Goal: Information Seeking & Learning: Understand process/instructions

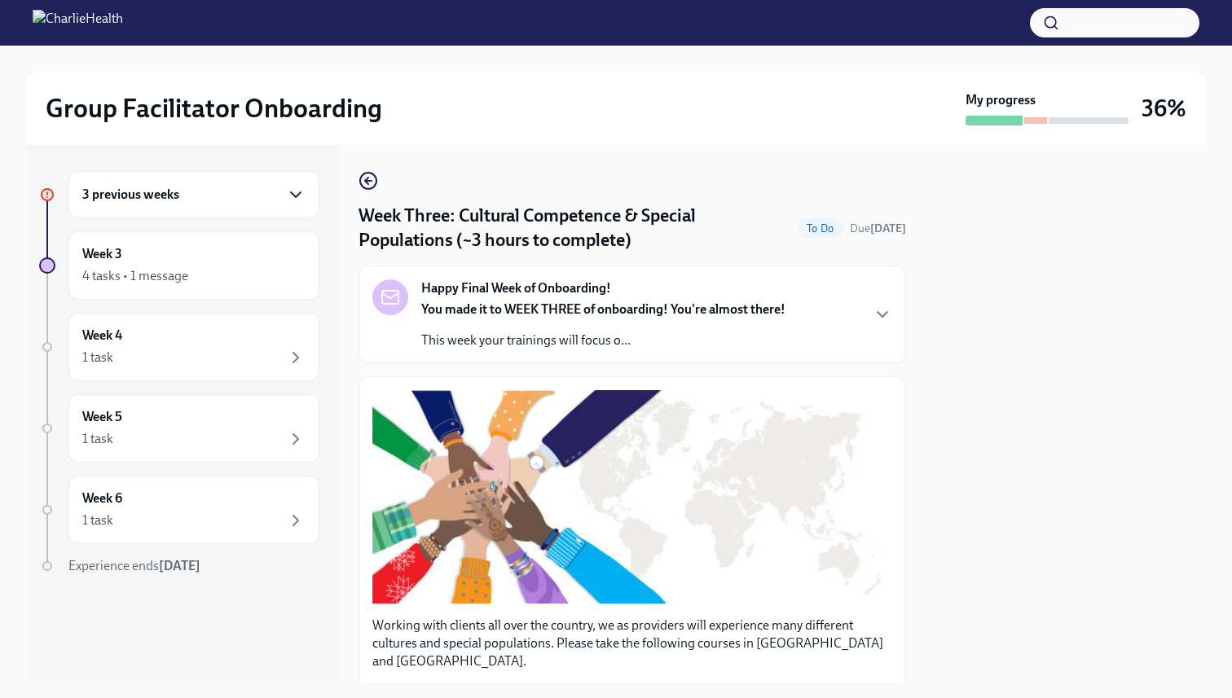
click at [293, 191] on icon "button" at bounding box center [296, 195] width 20 height 20
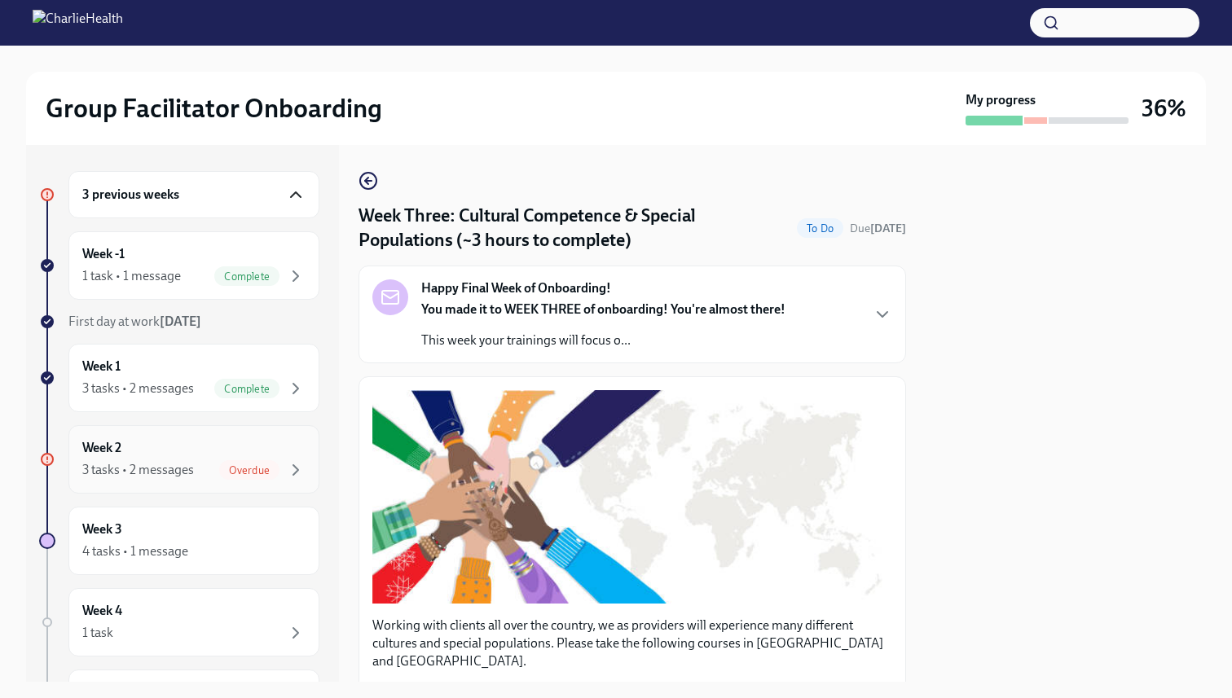
click at [251, 468] on span "Overdue" at bounding box center [249, 471] width 60 height 12
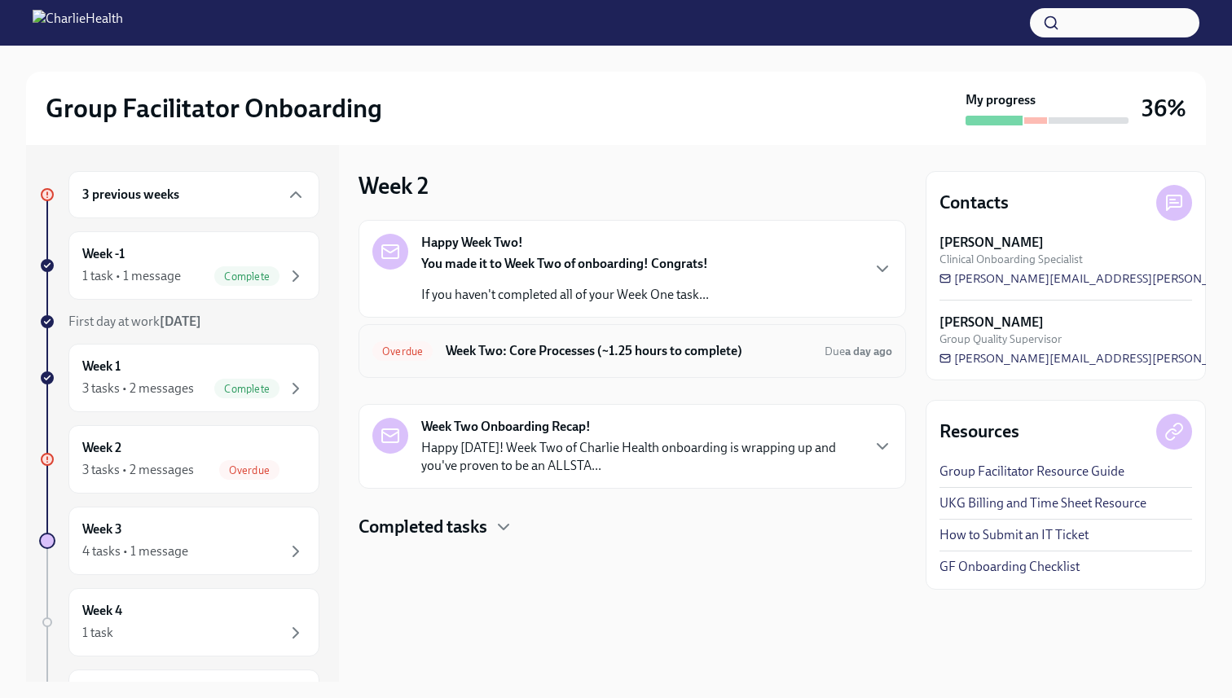
click at [540, 356] on h6 "Week Two: Core Processes (~1.25 hours to complete)" at bounding box center [629, 351] width 366 height 18
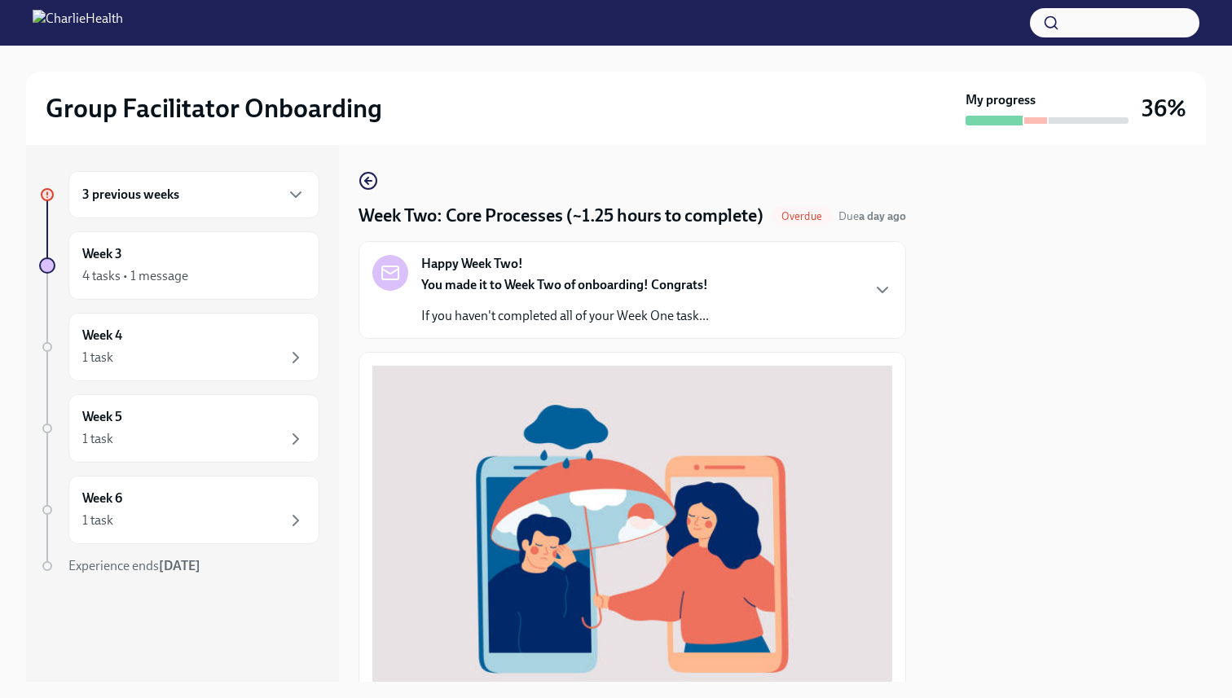
scroll to position [502, 0]
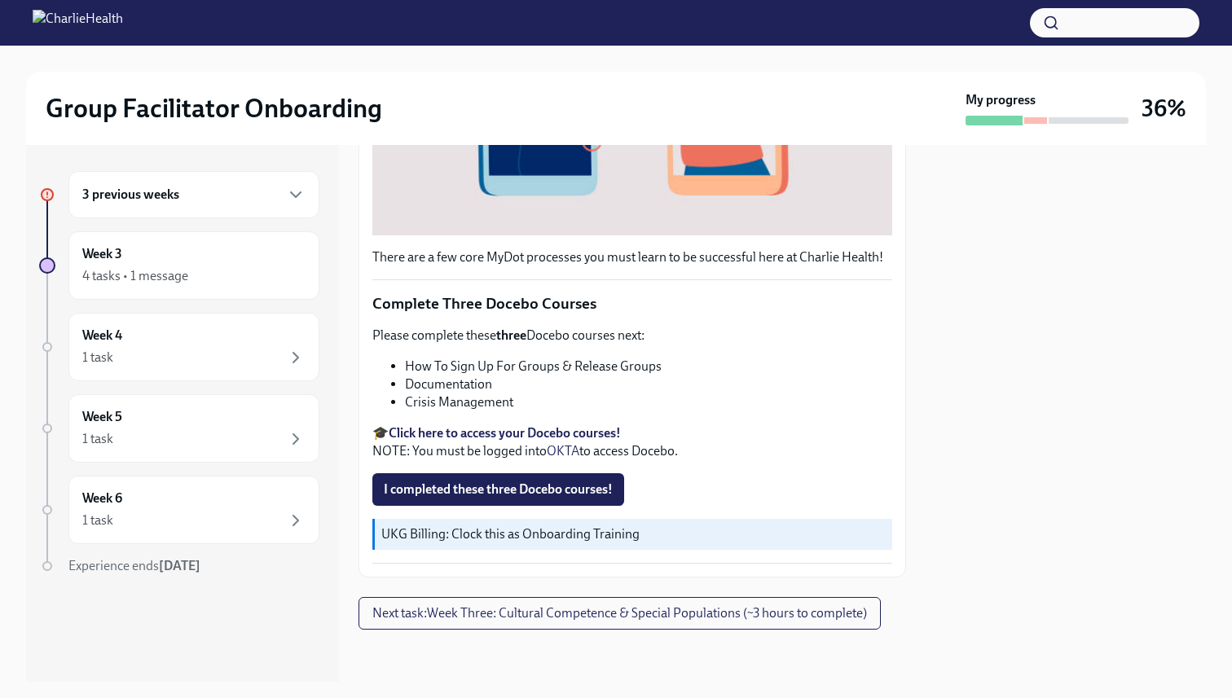
click at [284, 198] on div "3 previous weeks" at bounding box center [193, 195] width 223 height 20
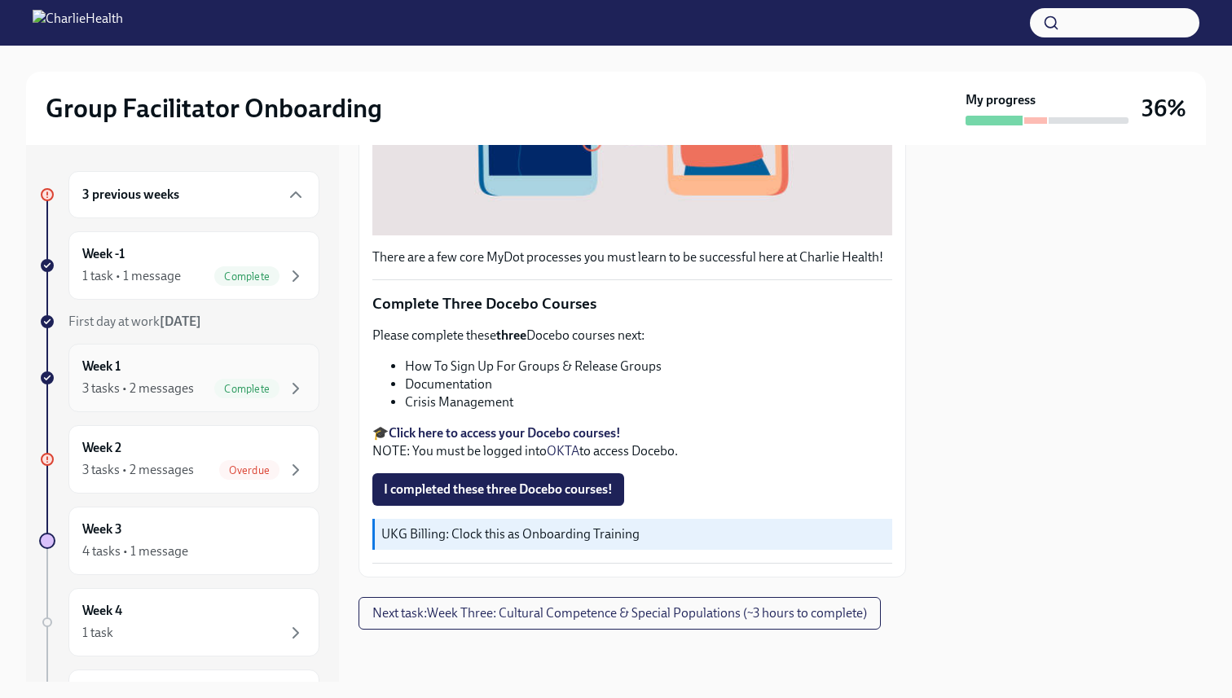
click at [184, 376] on div "Week 1 3 tasks • 2 messages Complete" at bounding box center [193, 378] width 223 height 41
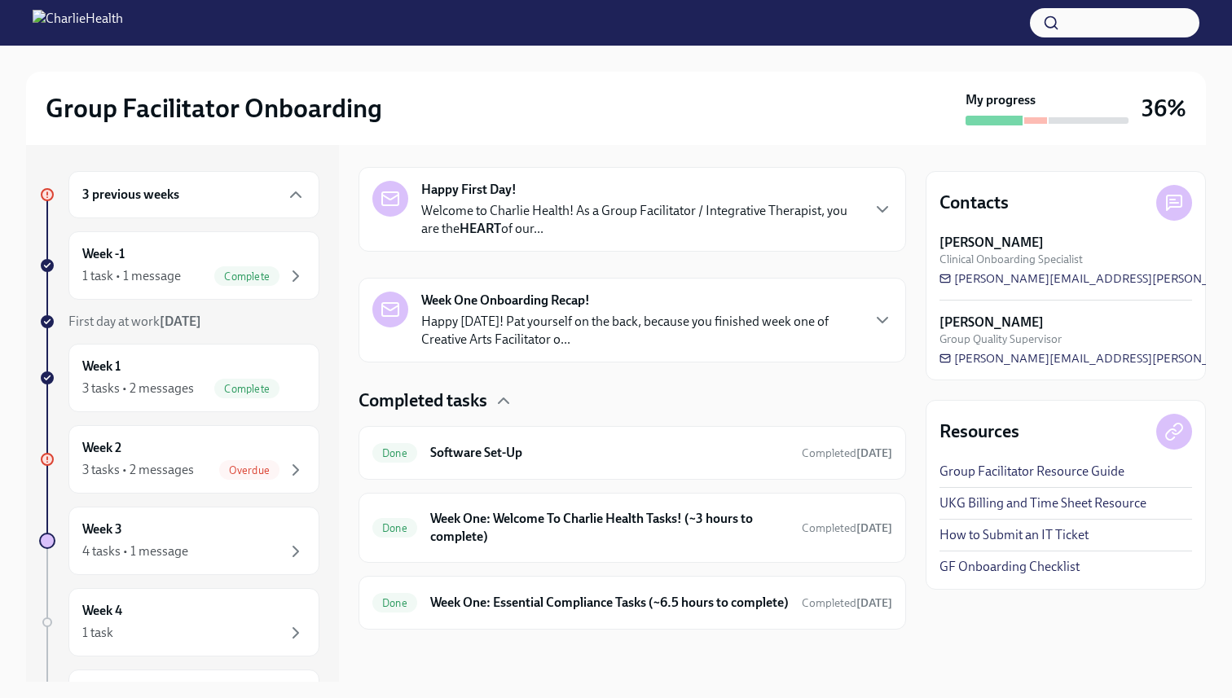
scroll to position [263, 0]
click at [202, 439] on div "Week 2 3 tasks • 2 messages Overdue" at bounding box center [193, 459] width 223 height 41
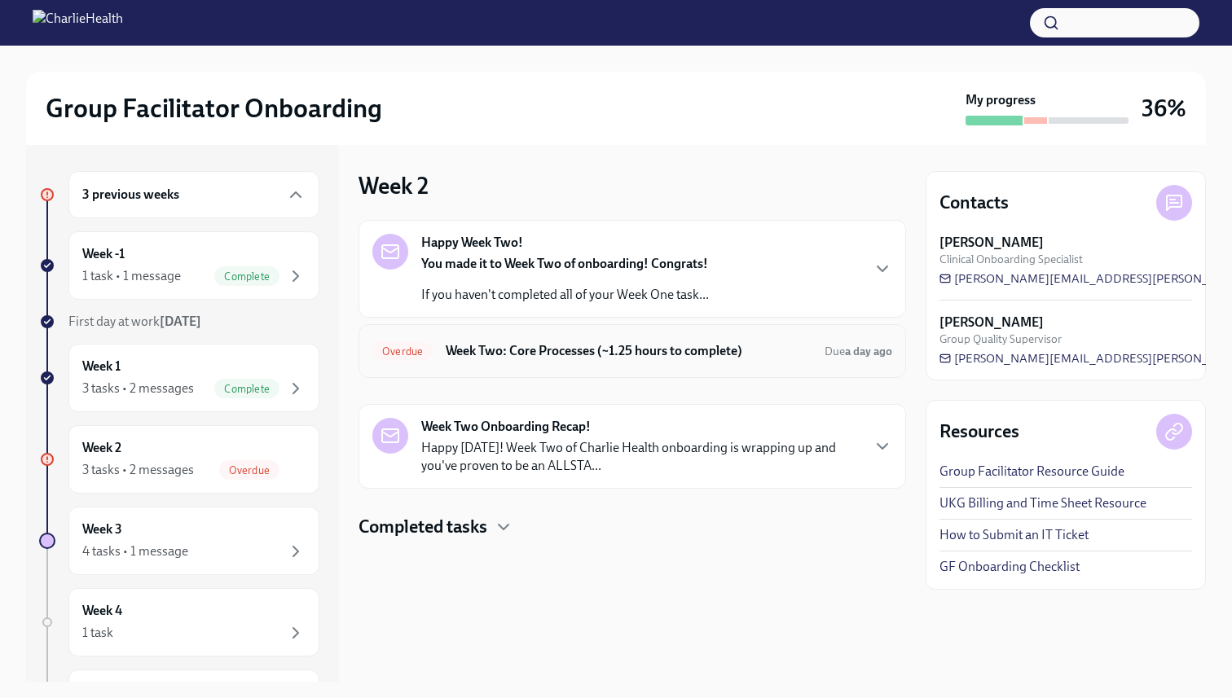
click at [490, 350] on h6 "Week Two: Core Processes (~1.25 hours to complete)" at bounding box center [629, 351] width 366 height 18
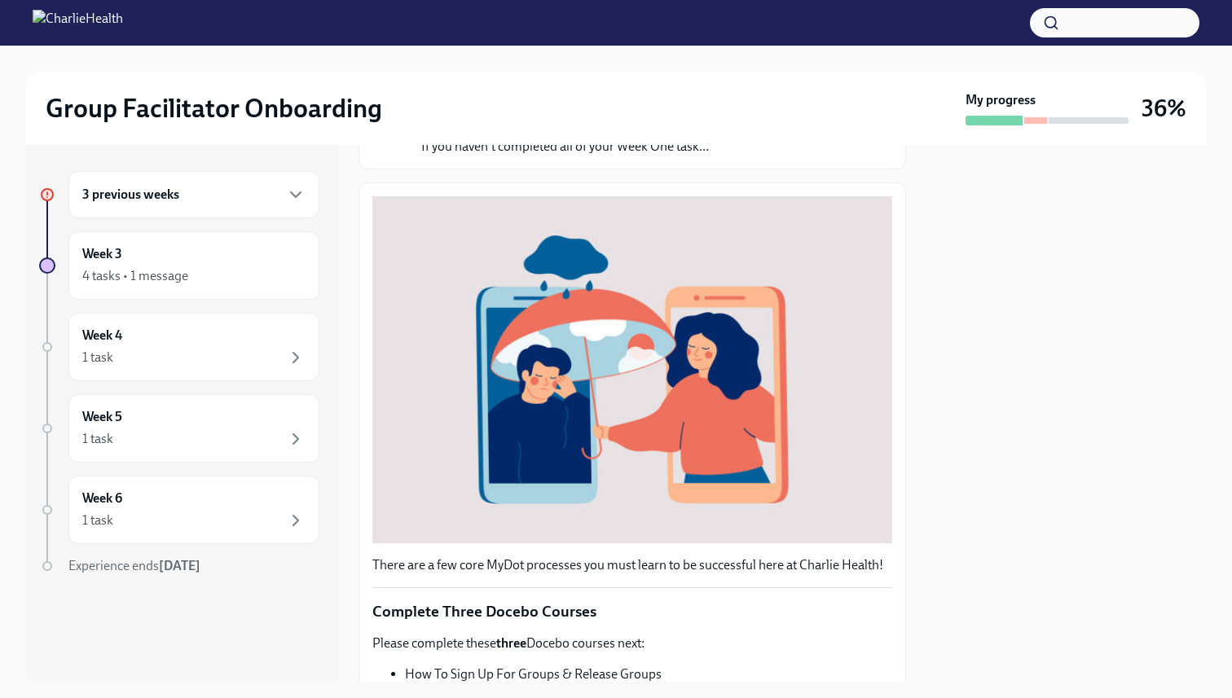
scroll to position [502, 0]
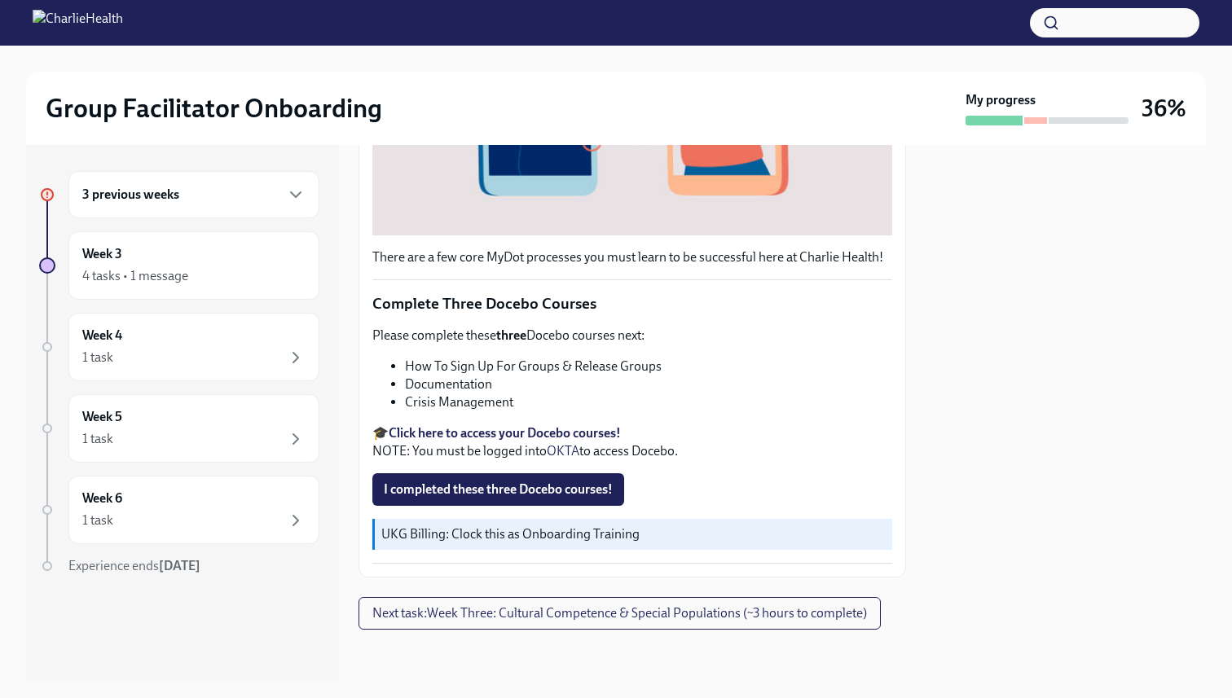
click at [485, 377] on li "Documentation" at bounding box center [648, 385] width 487 height 18
click at [483, 368] on li "How To Sign Up For Groups & Release Groups" at bounding box center [648, 367] width 487 height 18
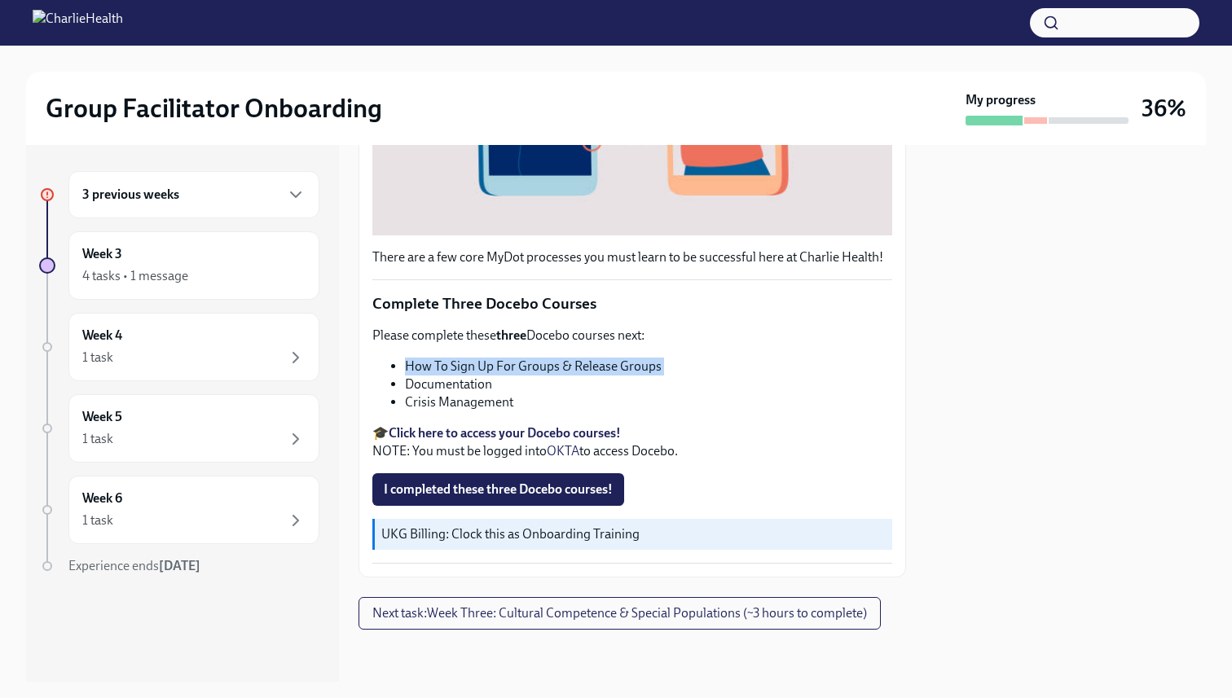
copy ul "How To Sign Up For Groups & Release Groups"
click at [488, 431] on strong "Click here to access your Docebo courses!" at bounding box center [505, 432] width 232 height 15
